Goal: Find specific page/section: Find specific page/section

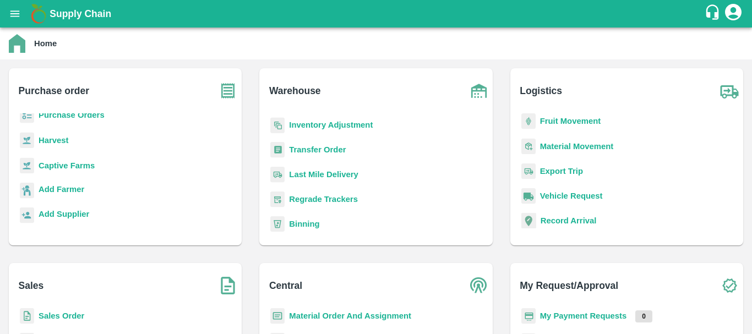
scroll to position [14, 0]
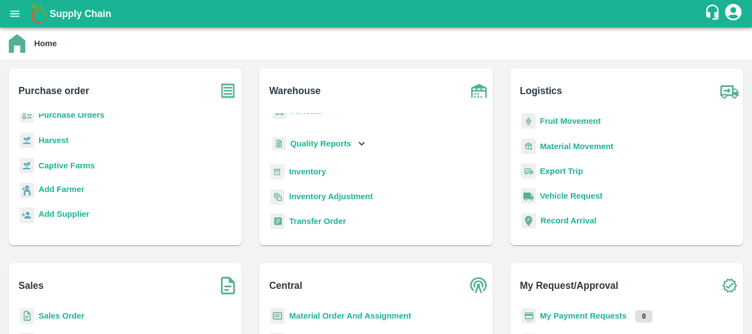
click at [303, 172] on b "Inventory" at bounding box center [307, 171] width 37 height 9
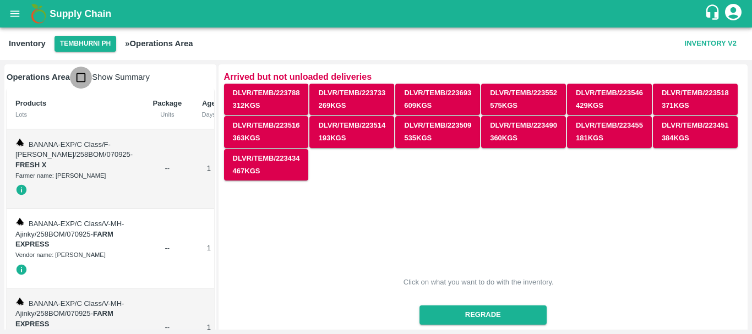
click at [81, 78] on input "checkbox" at bounding box center [81, 78] width 22 height 22
checkbox input "true"
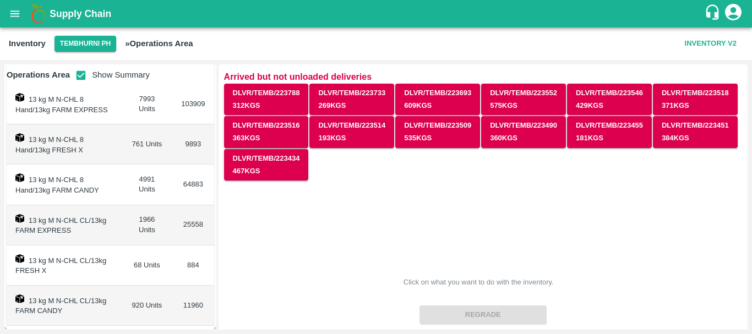
scroll to position [557, 0]
